Goal: Find specific page/section: Find specific page/section

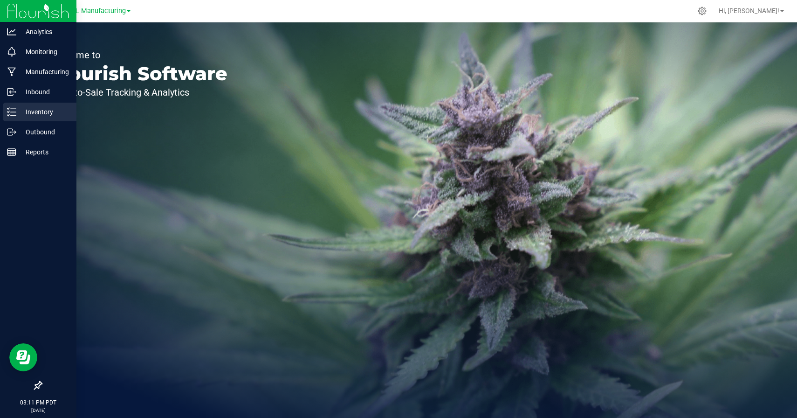
click at [14, 112] on line at bounding box center [13, 112] width 5 height 0
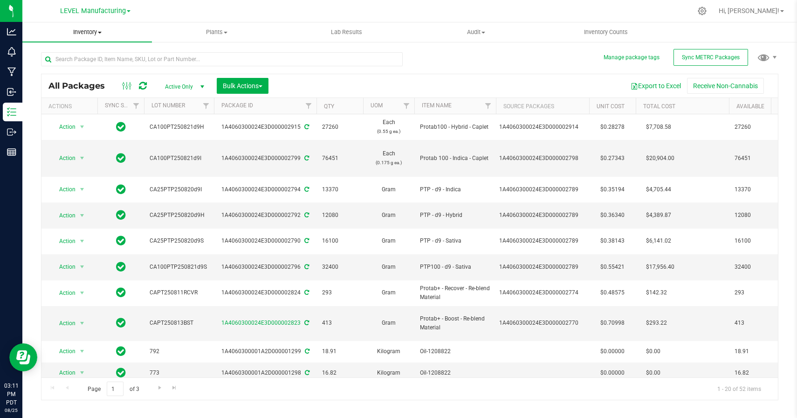
click at [83, 31] on span "Inventory" at bounding box center [87, 32] width 130 height 8
click at [47, 67] on span "All inventory" at bounding box center [53, 67] width 63 height 8
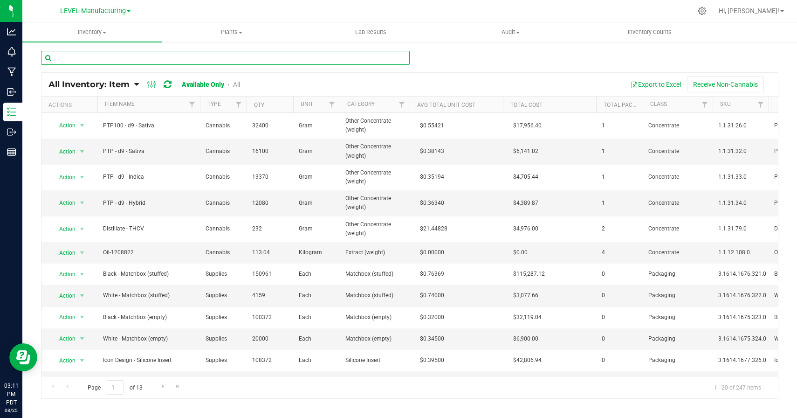
click at [203, 62] on input "text" at bounding box center [225, 58] width 369 height 14
type input "PA"
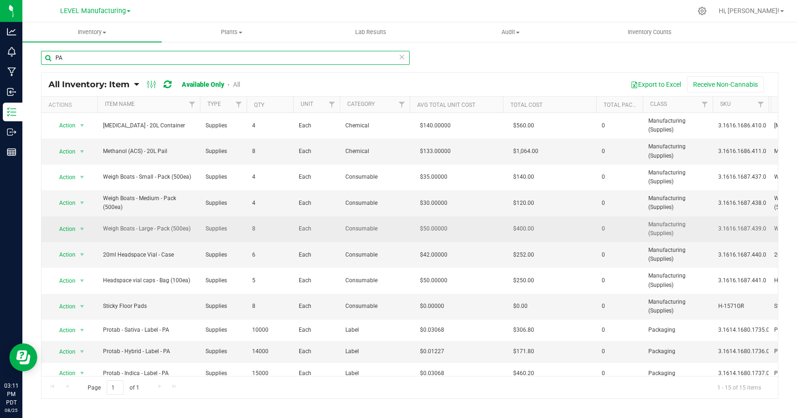
scroll to position [101, 0]
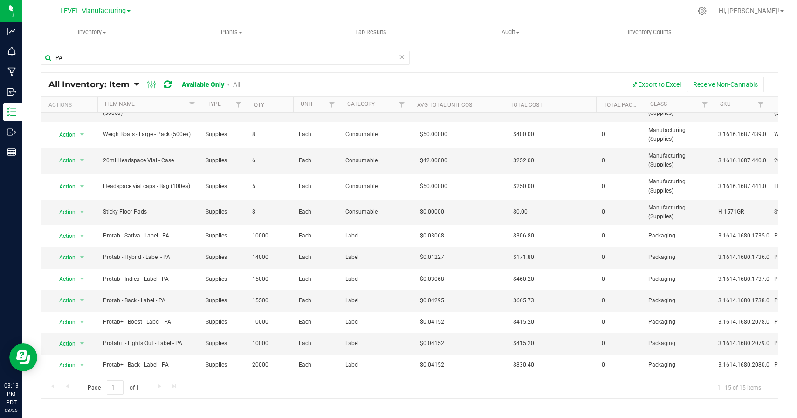
click at [301, 7] on div at bounding box center [429, 11] width 525 height 18
